Goal: Check status: Check status

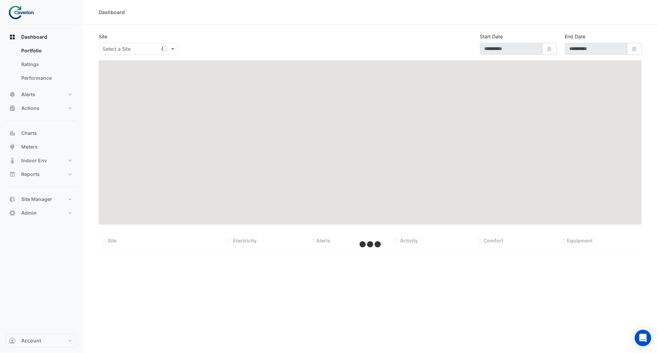
select select "***"
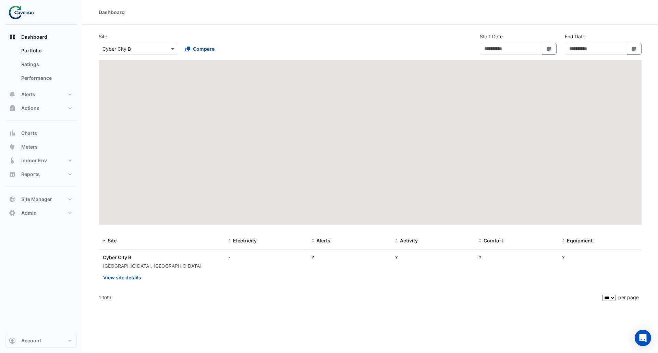
type input "**********"
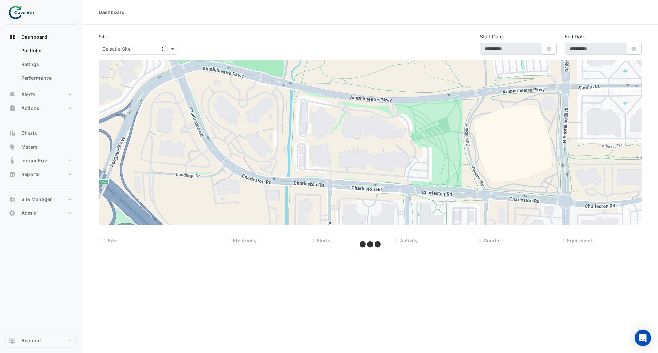
type input "**********"
select select "***"
